Goal: Task Accomplishment & Management: Manage account settings

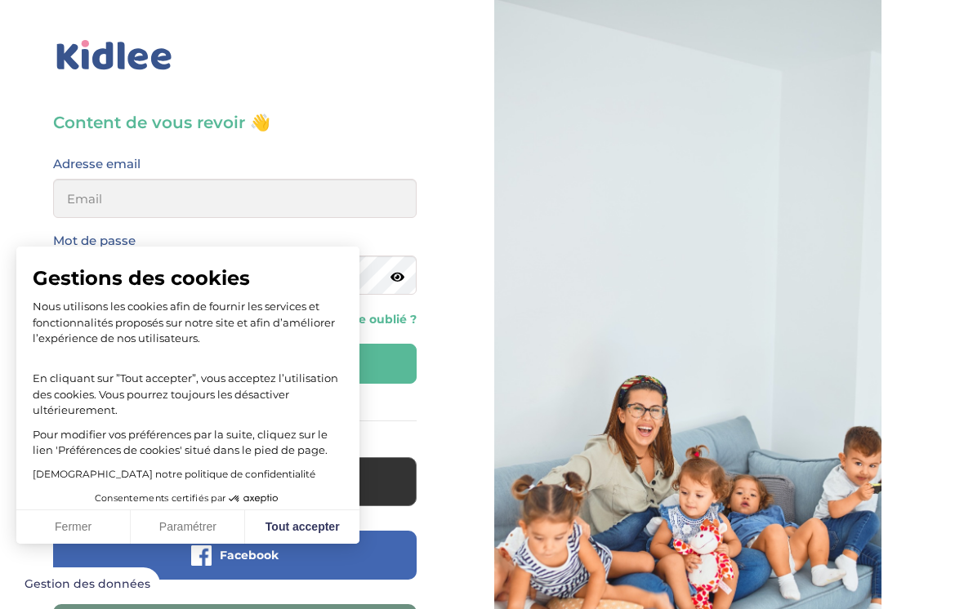
click at [301, 518] on button "Tout accepter" at bounding box center [302, 527] width 114 height 34
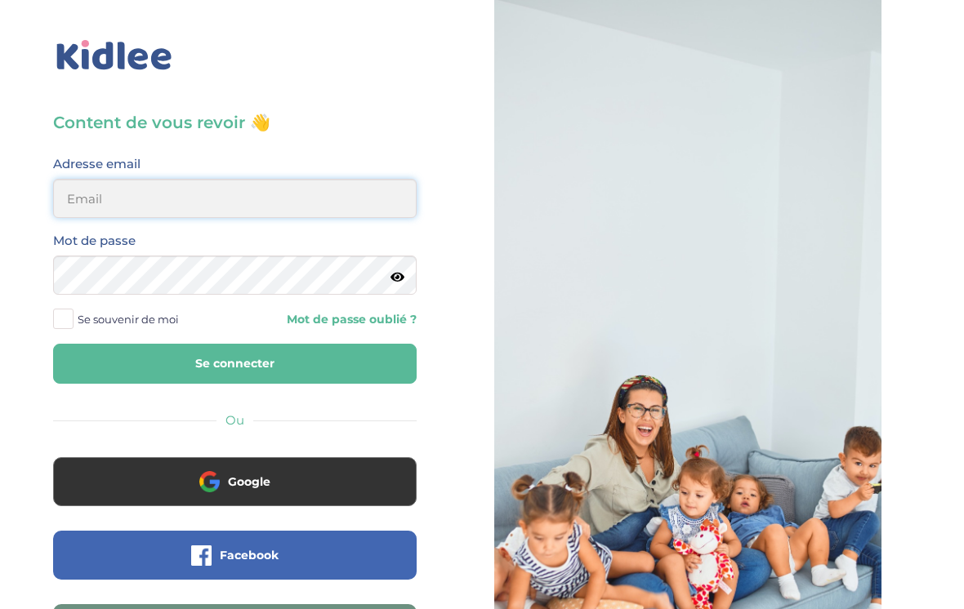
click at [276, 185] on input "email" at bounding box center [234, 198] width 363 height 39
type input "[EMAIL_ADDRESS][DOMAIN_NAME]"
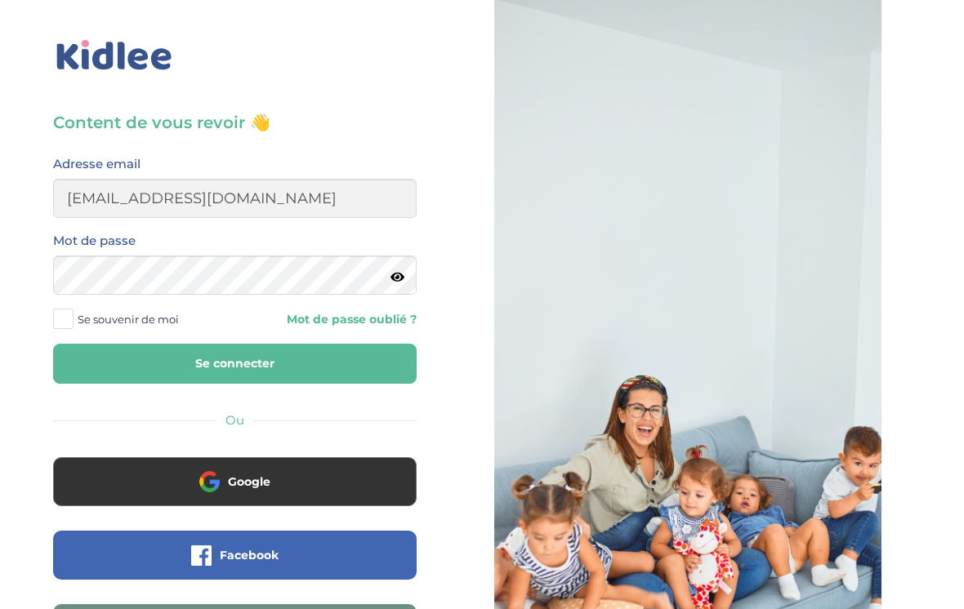
click at [146, 315] on span "Se souvenir de moi" at bounding box center [128, 319] width 101 height 21
click at [0, 0] on input "Se souvenir de moi" at bounding box center [0, 0] width 0 height 0
click at [252, 354] on button "Se connecter" at bounding box center [234, 364] width 363 height 40
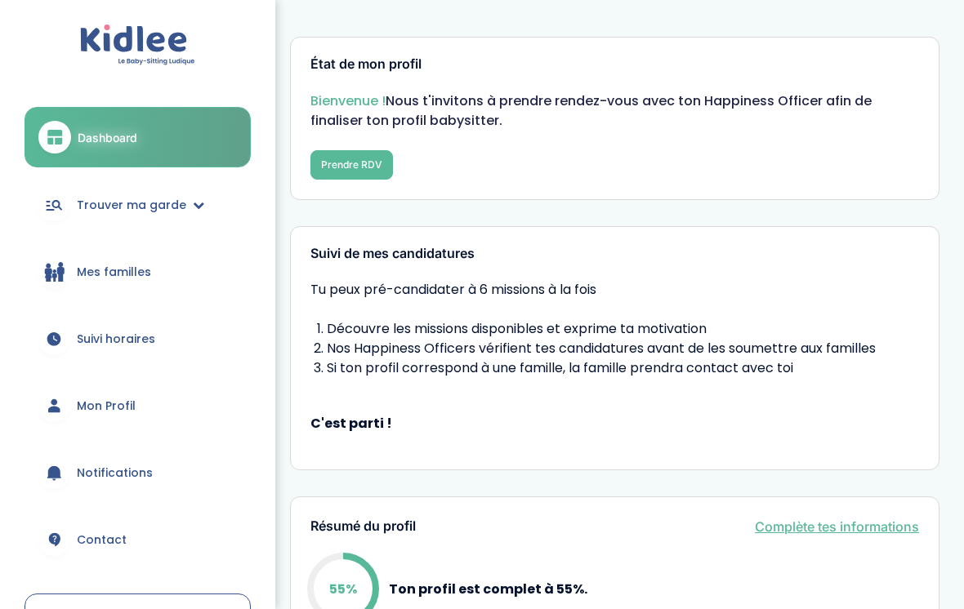
click at [337, 161] on button "Prendre RDV" at bounding box center [351, 164] width 82 height 29
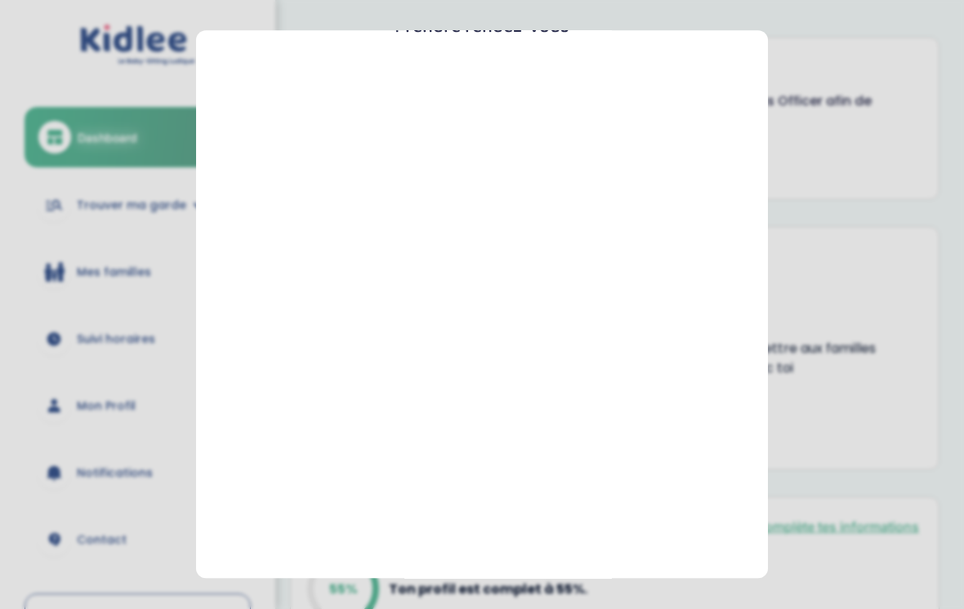
scroll to position [253, 0]
click at [509, 545] on button "Fermer" at bounding box center [482, 560] width 480 height 44
